Goal: Complete application form

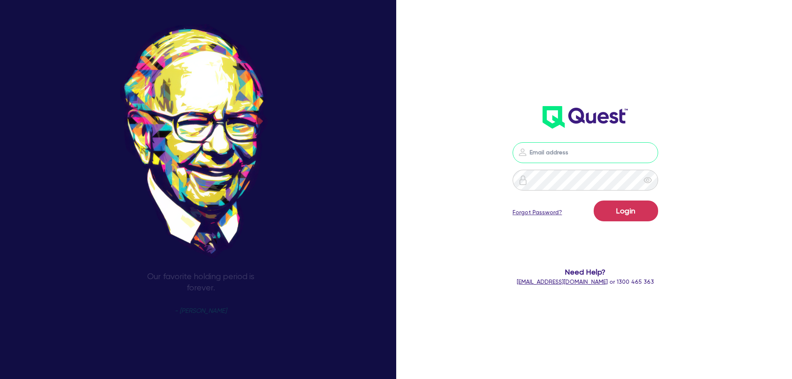
click at [562, 151] on input "email" at bounding box center [586, 152] width 146 height 21
type input "[EMAIL_ADDRESS][PERSON_NAME][DOMAIN_NAME]"
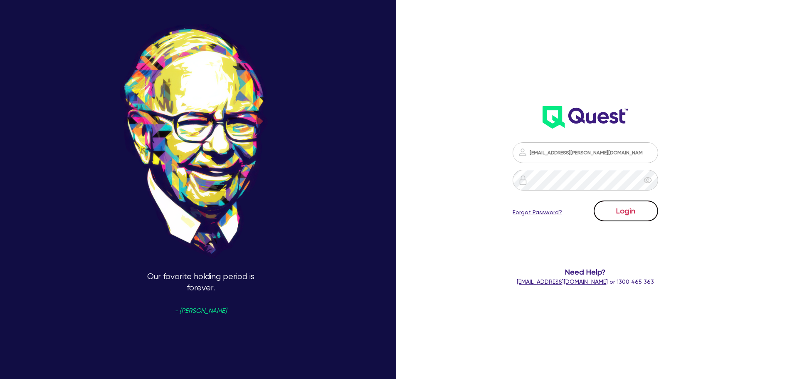
click at [634, 208] on button "Login" at bounding box center [626, 211] width 64 height 21
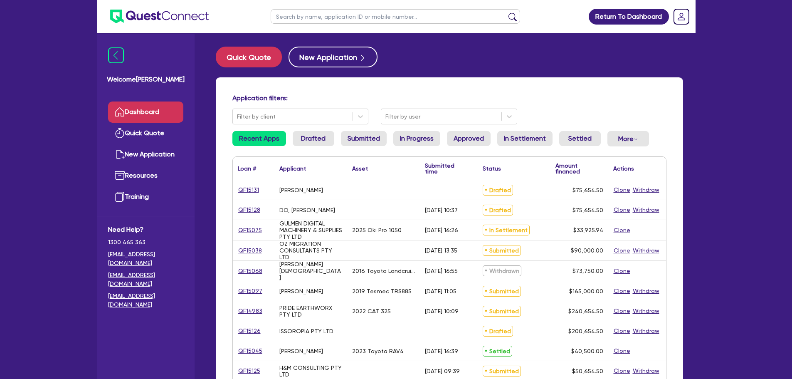
click at [324, 20] on input "text" at bounding box center [396, 16] width 250 height 15
click at [509, 68] on div "Quick Quote New Application Application filters: Filter by client Filter by use…" at bounding box center [449, 339] width 493 height 585
click at [381, 17] on input "text" at bounding box center [396, 16] width 250 height 15
type input "ph"
click at [506, 12] on button "submit" at bounding box center [512, 18] width 13 height 12
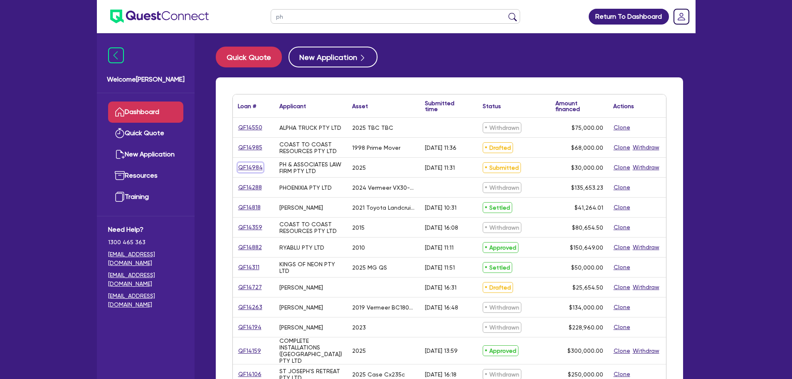
click at [258, 167] on link "QF14984" at bounding box center [250, 168] width 25 height 10
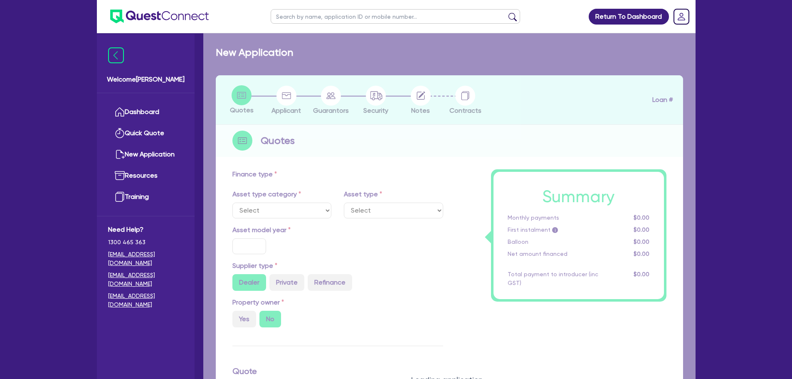
select select "CARS_AND_LIGHT_TRUCKS"
type input "2025"
type input "30,000"
type input "4"
type input "1,200"
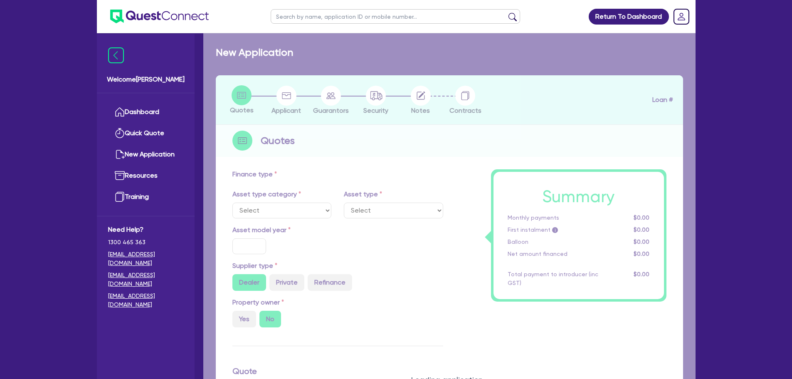
type input "8"
select select "PASSENGER_VEHICLES"
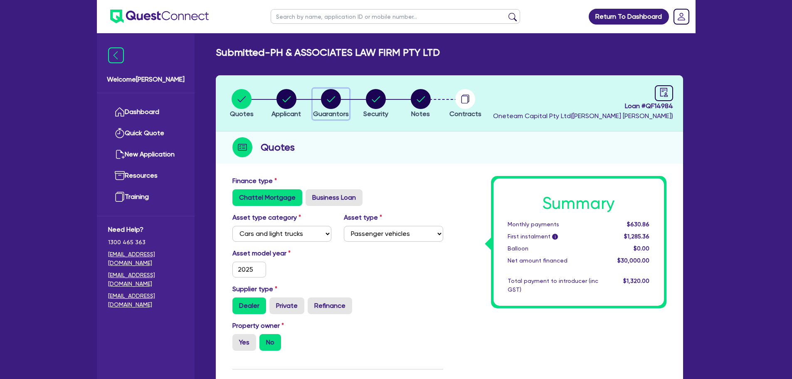
click at [332, 94] on circle "button" at bounding box center [331, 99] width 20 height 20
select select "MR"
select select "[GEOGRAPHIC_DATA]"
select select "SINGLE"
select select "CASH"
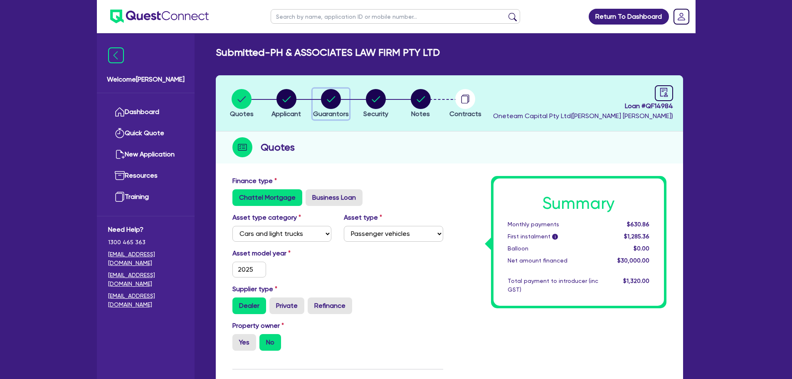
select select "VEHICLE"
select select "HOUSEHOLD_PERSONAL"
select select "VEHICLE"
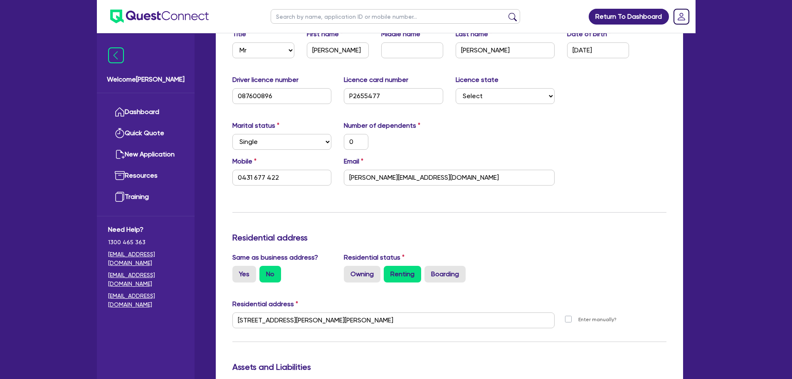
scroll to position [166, 0]
drag, startPoint x: 290, startPoint y: 180, endPoint x: 193, endPoint y: 179, distance: 96.5
click at [193, 179] on div "Welcome [PERSON_NAME] Quick Quote New Application Ref Company Ref Salesperson R…" at bounding box center [396, 348] width 599 height 1028
drag, startPoint x: 451, startPoint y: 181, endPoint x: 349, endPoint y: 192, distance: 102.4
click at [349, 193] on div "Update residential status for Director #1 Boarding is only acceptable when the …" at bounding box center [450, 346] width 434 height 673
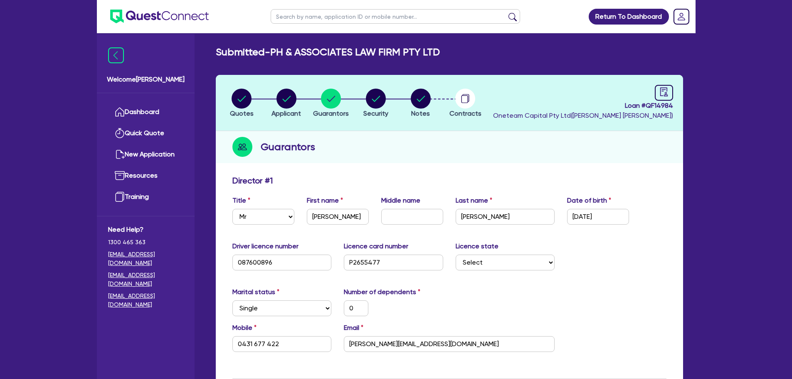
scroll to position [0, 0]
click at [290, 102] on circle "button" at bounding box center [287, 99] width 20 height 20
select select "COMPANY"
select select "PROFESSIONAL"
select select "LAWYERS"
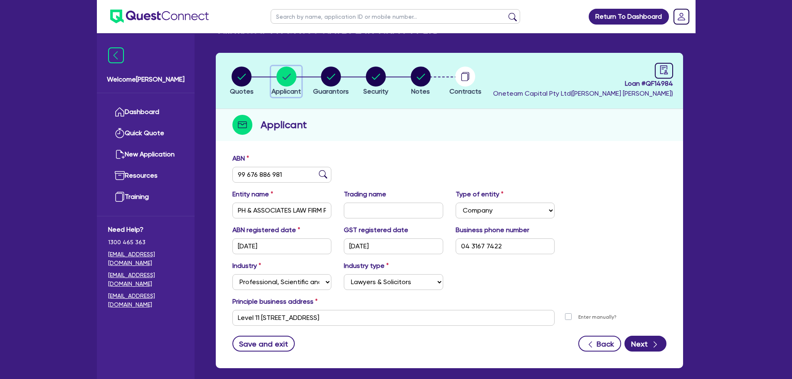
scroll to position [62, 0]
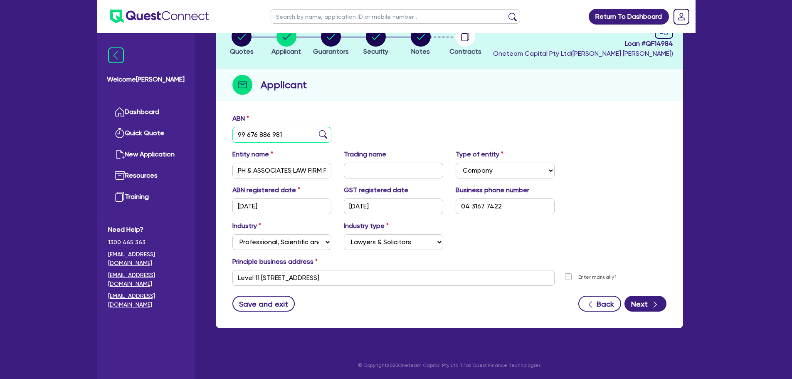
drag, startPoint x: 297, startPoint y: 137, endPoint x: 194, endPoint y: 143, distance: 103.3
click at [195, 143] on div "Welcome [PERSON_NAME] Quick Quote New Application Ref Company Ref Salesperson R…" at bounding box center [396, 158] width 599 height 441
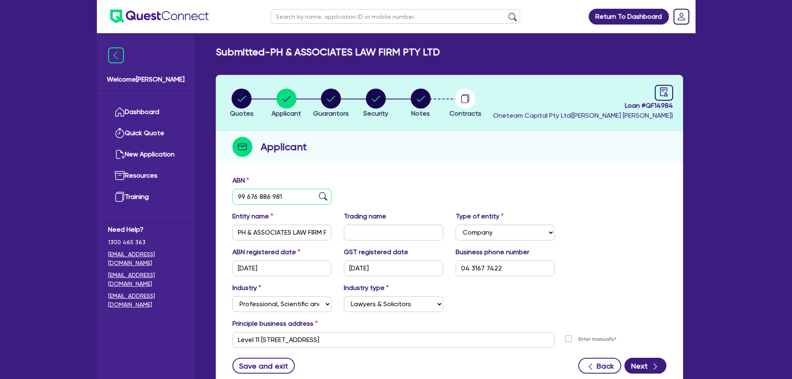
scroll to position [0, 0]
click at [649, 92] on div "Loan # QF14984 Oneteam Capital Pty Ltd ( [PERSON_NAME] )" at bounding box center [583, 103] width 180 height 36
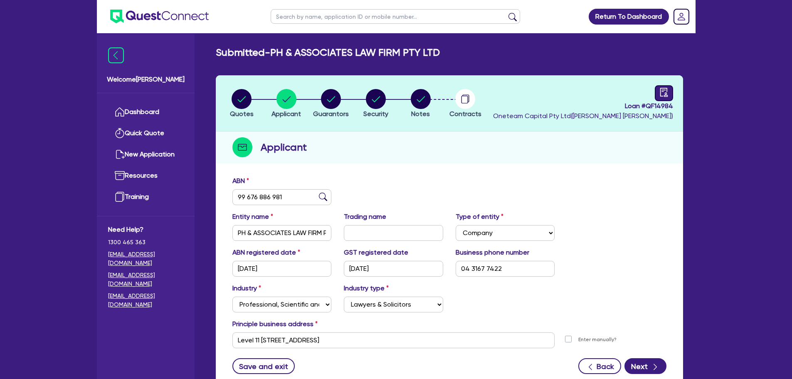
click at [664, 92] on icon "audit" at bounding box center [664, 92] width 9 height 9
select select "SUBMITTED_NEW"
select select "Other"
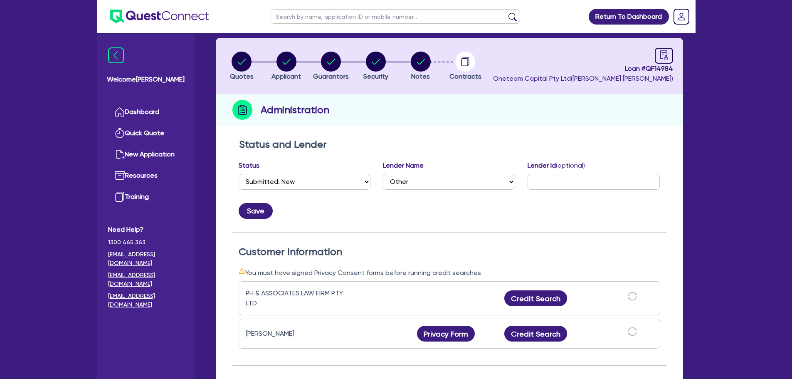
scroll to position [166, 0]
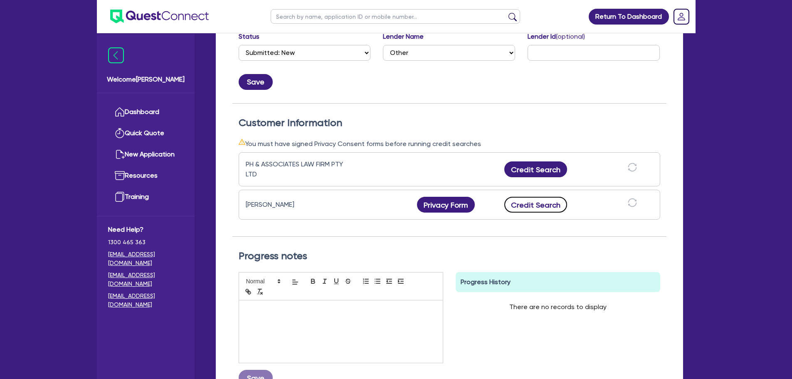
click at [540, 204] on button "Credit Search" at bounding box center [536, 205] width 63 height 16
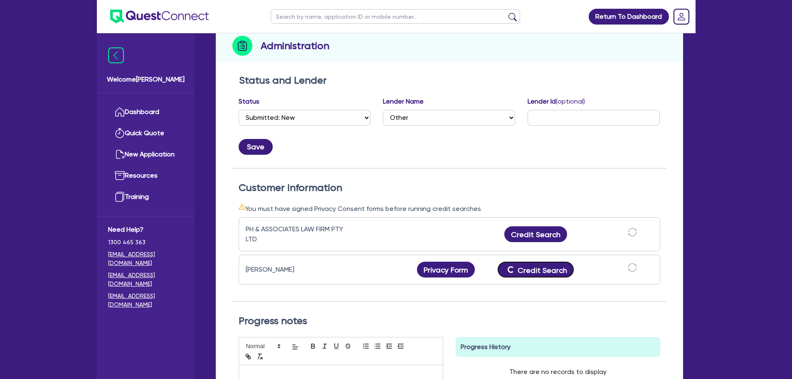
scroll to position [0, 0]
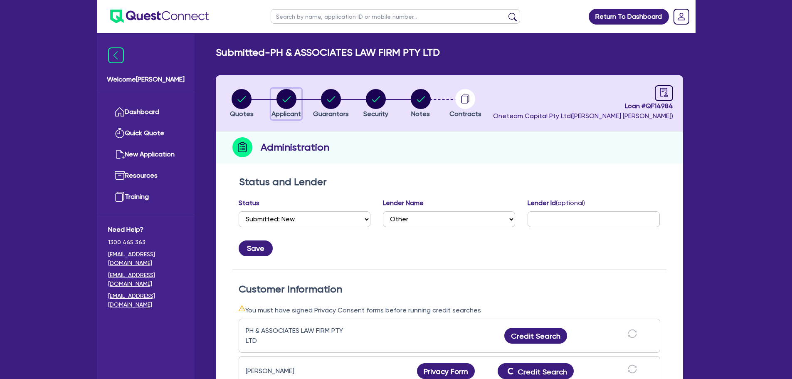
click at [293, 102] on circle "button" at bounding box center [287, 99] width 20 height 20
select select "COMPANY"
select select "PROFESSIONAL"
select select "LAWYERS"
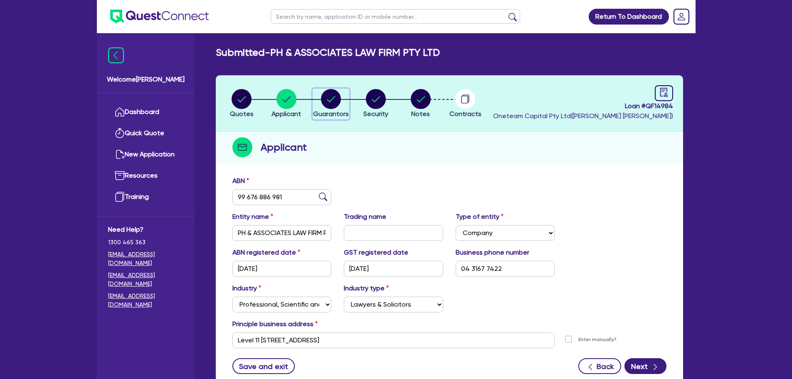
click at [321, 99] on div "button" at bounding box center [331, 99] width 36 height 20
select select "MR"
select select "[GEOGRAPHIC_DATA]"
select select "SINGLE"
select select "CASH"
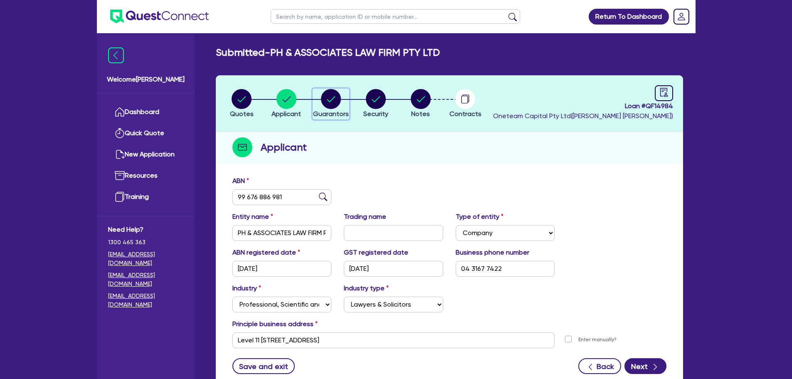
select select "VEHICLE"
select select "HOUSEHOLD_PERSONAL"
select select "VEHICLE"
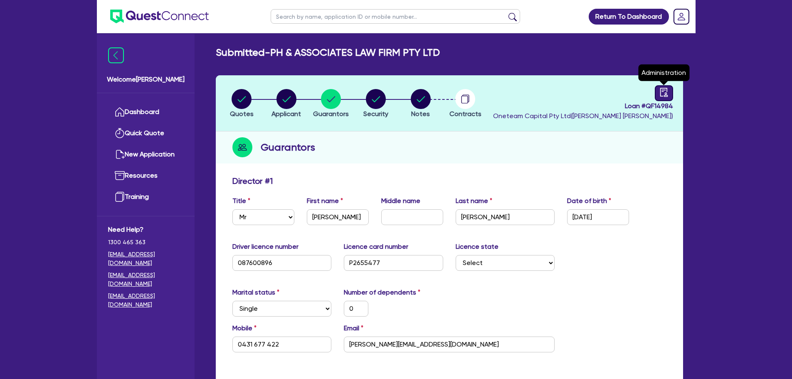
click at [663, 88] on icon "audit" at bounding box center [663, 92] width 7 height 9
select select "SUBMITTED_NEW"
select select "Other"
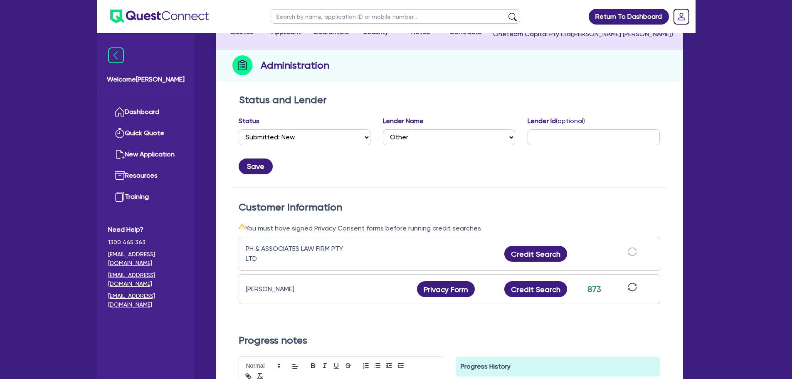
scroll to position [83, 0]
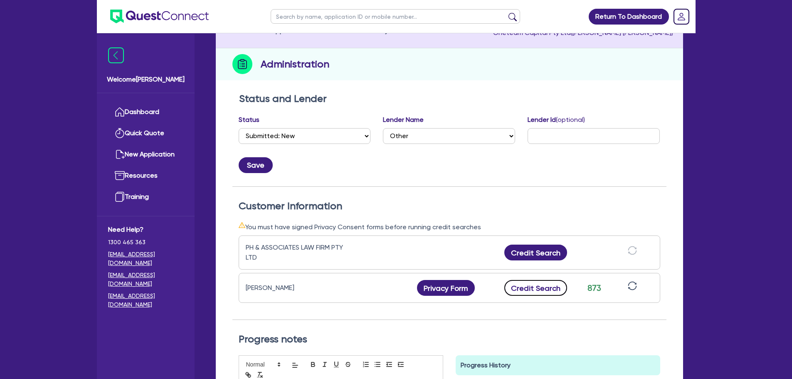
click at [542, 281] on button "Credit Search" at bounding box center [536, 288] width 63 height 16
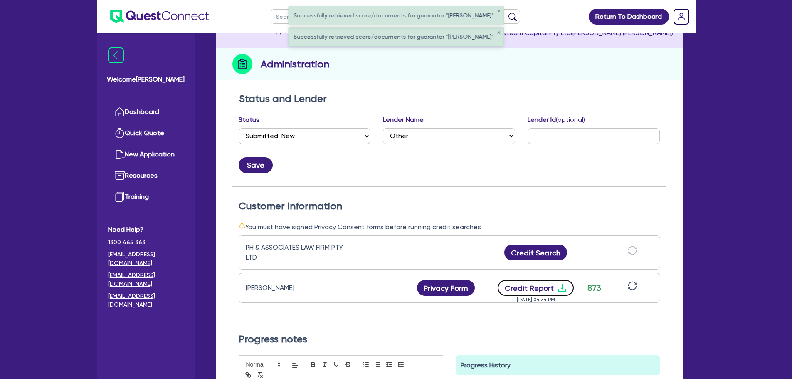
click at [534, 292] on button "Credit Report" at bounding box center [536, 288] width 76 height 16
